Goal: Task Accomplishment & Management: Manage account settings

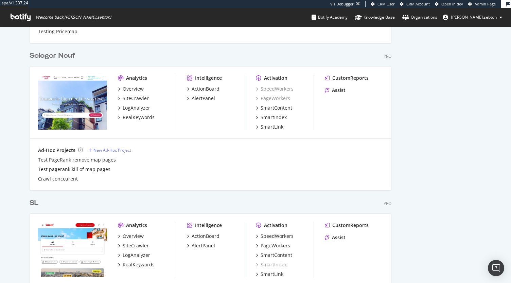
scroll to position [1524, 0]
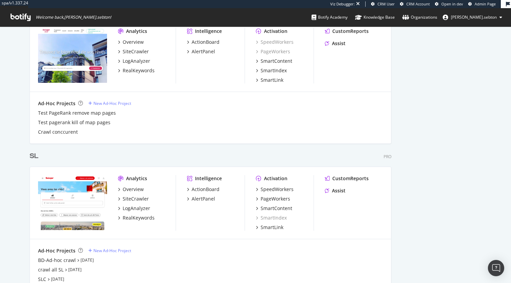
click at [32, 153] on div "SL" at bounding box center [34, 157] width 9 height 10
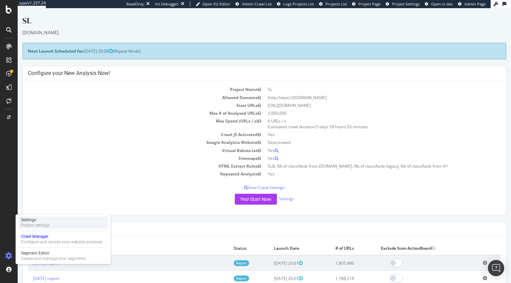
click at [48, 218] on div "Settings" at bounding box center [35, 219] width 29 height 5
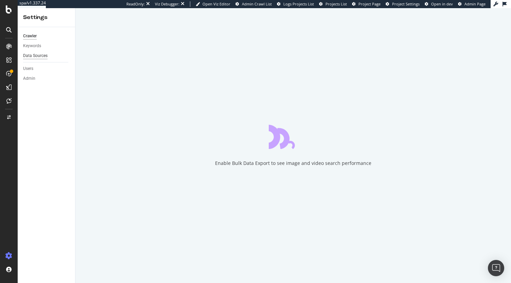
click at [39, 58] on div "Data Sources" at bounding box center [35, 55] width 24 height 7
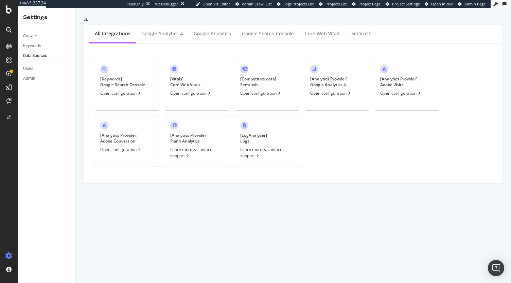
click at [333, 93] on div "Open configuration" at bounding box center [331, 93] width 42 height 6
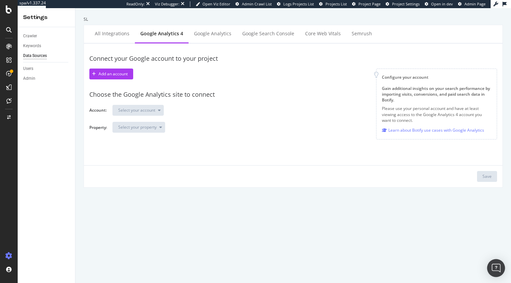
click at [497, 271] on img "Open Intercom Messenger" at bounding box center [496, 268] width 9 height 9
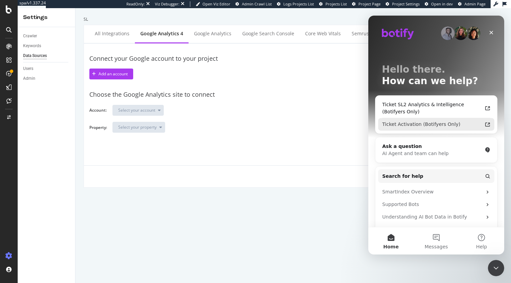
click at [424, 126] on div "Ticket Activation (Botifyers Only)" at bounding box center [432, 124] width 100 height 7
click at [261, 140] on div "Connect your Google account to your project Add an account Configure your accou…" at bounding box center [293, 115] width 408 height 133
click at [485, 125] on icon "Intercom messenger" at bounding box center [487, 124] width 5 height 5
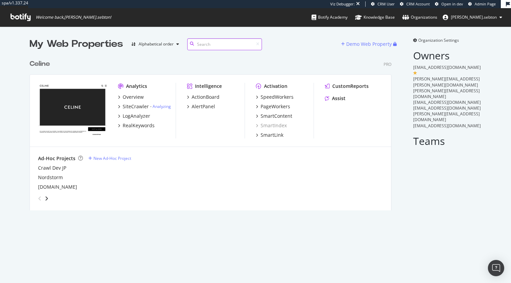
scroll to position [154, 362]
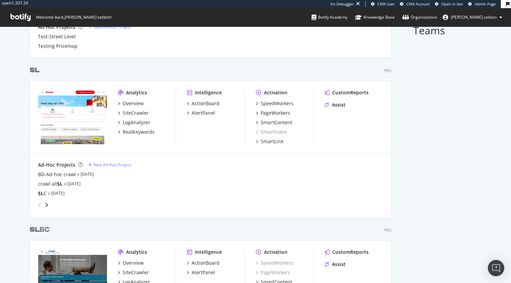
scroll to position [295, 0]
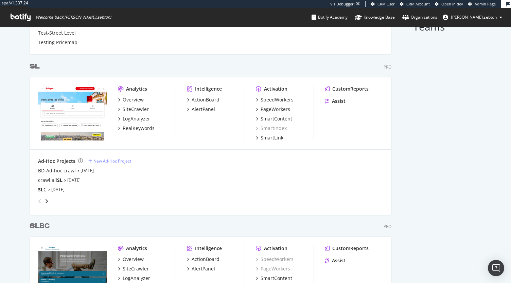
type input "sl"
click at [30, 69] on b "SL" at bounding box center [35, 66] width 10 height 7
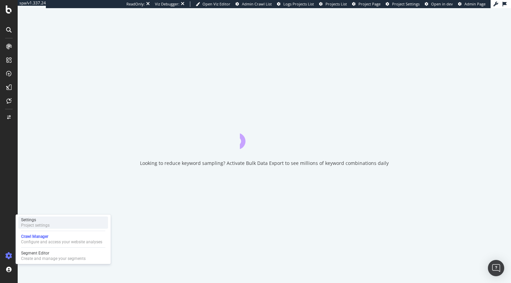
click at [27, 221] on div "Settings" at bounding box center [35, 219] width 29 height 5
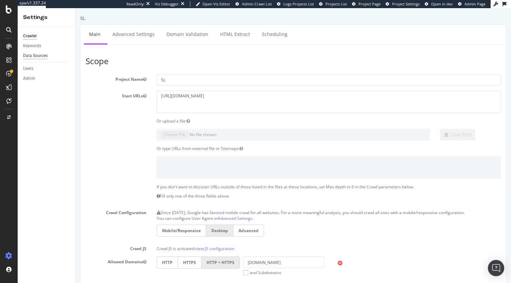
click at [37, 55] on div "Data Sources" at bounding box center [35, 55] width 24 height 7
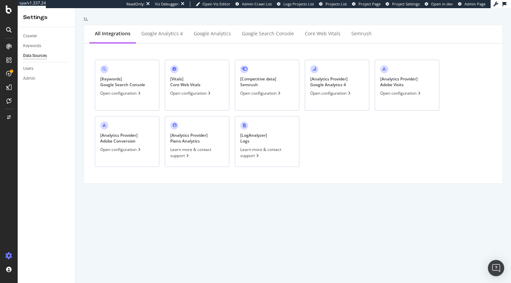
click at [318, 92] on div "Open configuration" at bounding box center [331, 93] width 42 height 6
